Goal: Transaction & Acquisition: Purchase product/service

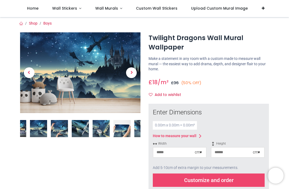
scroll to position [1, 0]
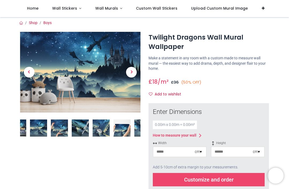
click at [189, 180] on div "Customize and order" at bounding box center [209, 179] width 112 height 13
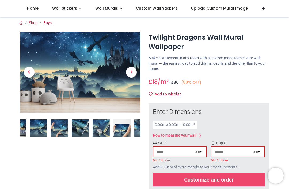
click at [55, 131] on img at bounding box center [59, 127] width 17 height 17
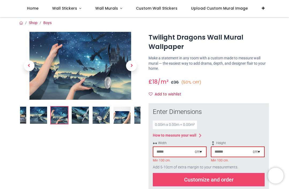
click at [91, 114] on ol at bounding box center [80, 115] width 120 height 18
click at [99, 112] on img at bounding box center [100, 115] width 17 height 17
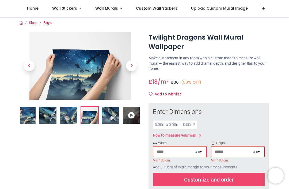
click at [130, 114] on icon at bounding box center [131, 115] width 17 height 17
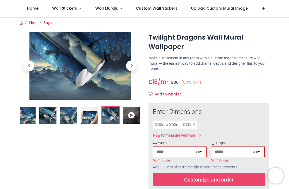
click at [28, 117] on img at bounding box center [26, 115] width 17 height 17
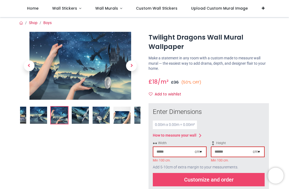
click at [33, 116] on img at bounding box center [38, 115] width 17 height 17
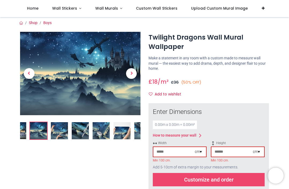
click at [85, 125] on img at bounding box center [80, 130] width 17 height 17
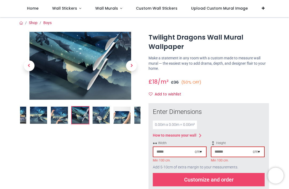
click at [126, 119] on img at bounding box center [121, 115] width 17 height 17
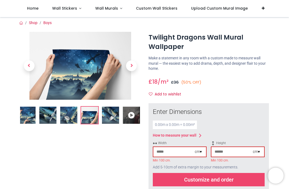
click at [126, 114] on icon at bounding box center [131, 115] width 17 height 17
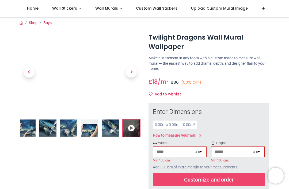
click at [25, 127] on img at bounding box center [26, 127] width 17 height 17
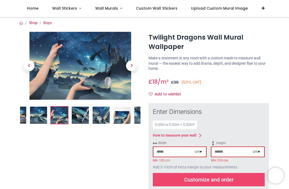
click at [26, 117] on img at bounding box center [17, 115] width 17 height 17
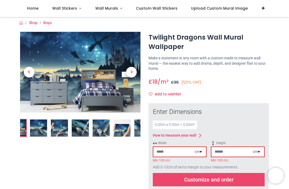
click at [117, 131] on img at bounding box center [121, 127] width 17 height 17
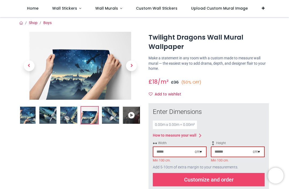
click at [134, 117] on icon at bounding box center [131, 115] width 17 height 17
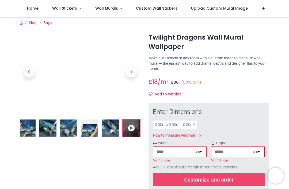
click at [131, 124] on icon at bounding box center [131, 127] width 17 height 17
click at [126, 127] on icon at bounding box center [131, 127] width 17 height 17
click at [129, 128] on icon at bounding box center [131, 127] width 17 height 17
click at [128, 127] on icon at bounding box center [131, 127] width 17 height 17
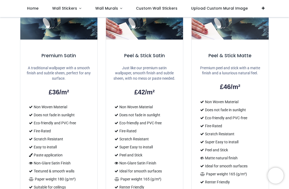
scroll to position [438, 0]
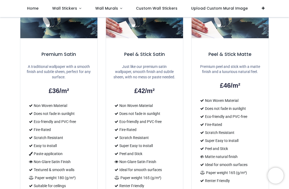
click at [101, 143] on div "Premium Satin A traditional wallpaper with a smooth finish and subtle sheen, pe…" at bounding box center [58, 91] width 85 height 218
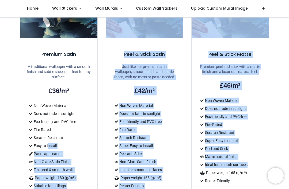
click at [287, 95] on div "Shop Boys" at bounding box center [144, 42] width 289 height 927
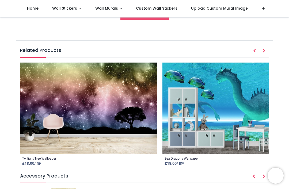
scroll to position [752, 0]
